Goal: Transaction & Acquisition: Subscribe to service/newsletter

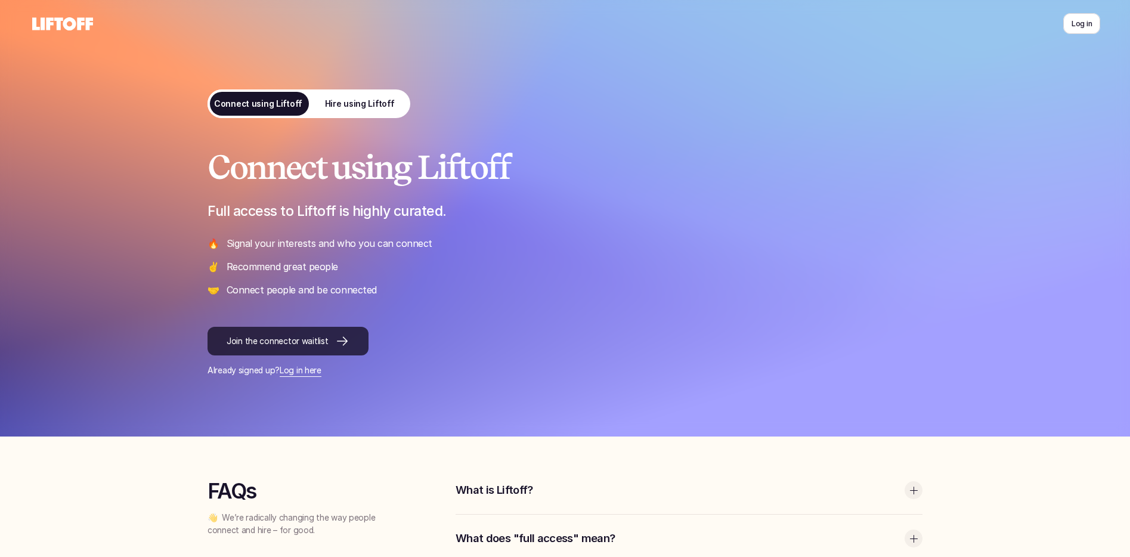
click at [318, 339] on p "Join the connector waitlist" at bounding box center [277, 341] width 101 height 13
click at [373, 103] on p "Hire using Liftoff" at bounding box center [359, 104] width 70 height 13
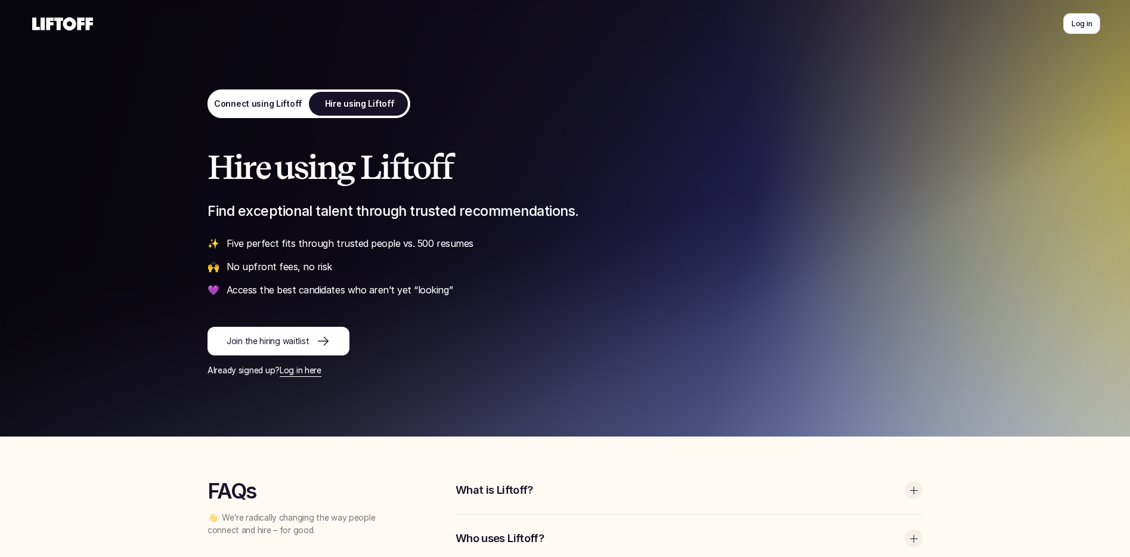
click at [272, 339] on p "Join the hiring waitlist" at bounding box center [268, 341] width 82 height 13
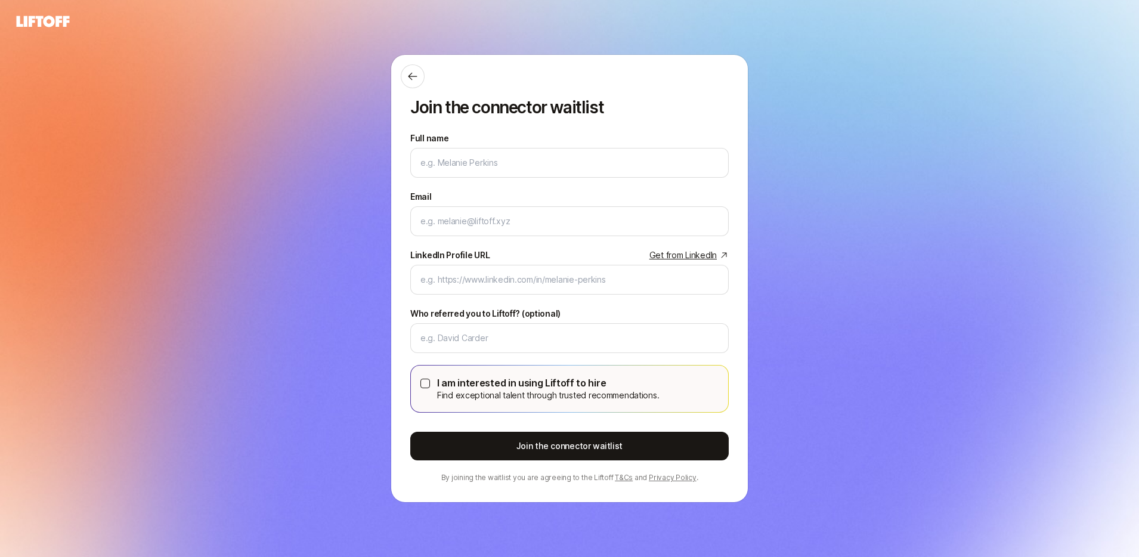
click at [292, 82] on div "Join the connector waitlist Full name We'll use as your preferred name. Change …" at bounding box center [569, 278] width 1139 height 490
